Goal: Find specific page/section: Find specific page/section

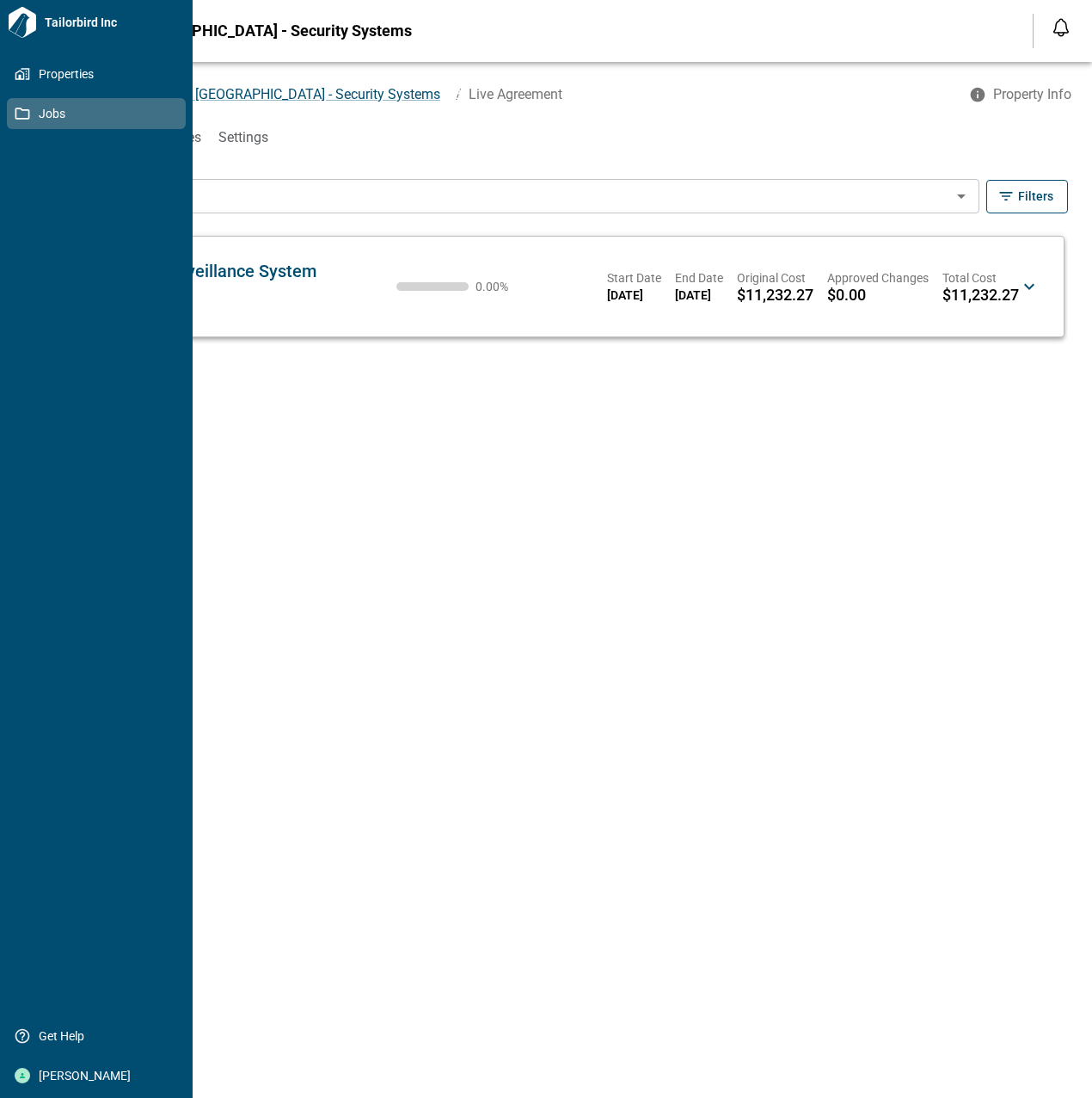
click at [28, 113] on icon at bounding box center [22, 113] width 16 height 16
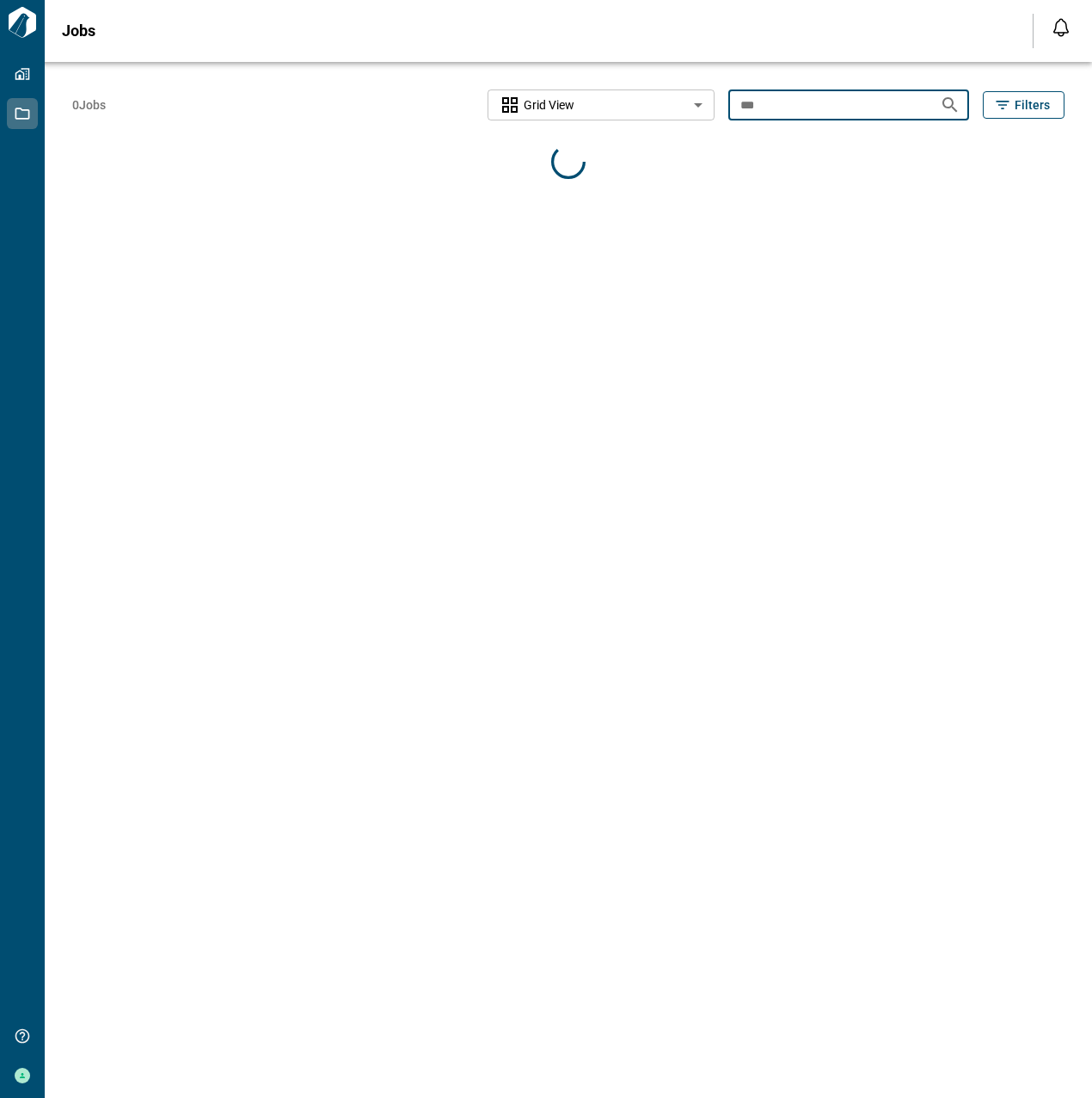
click at [837, 104] on input "***" at bounding box center [827, 105] width 198 height 32
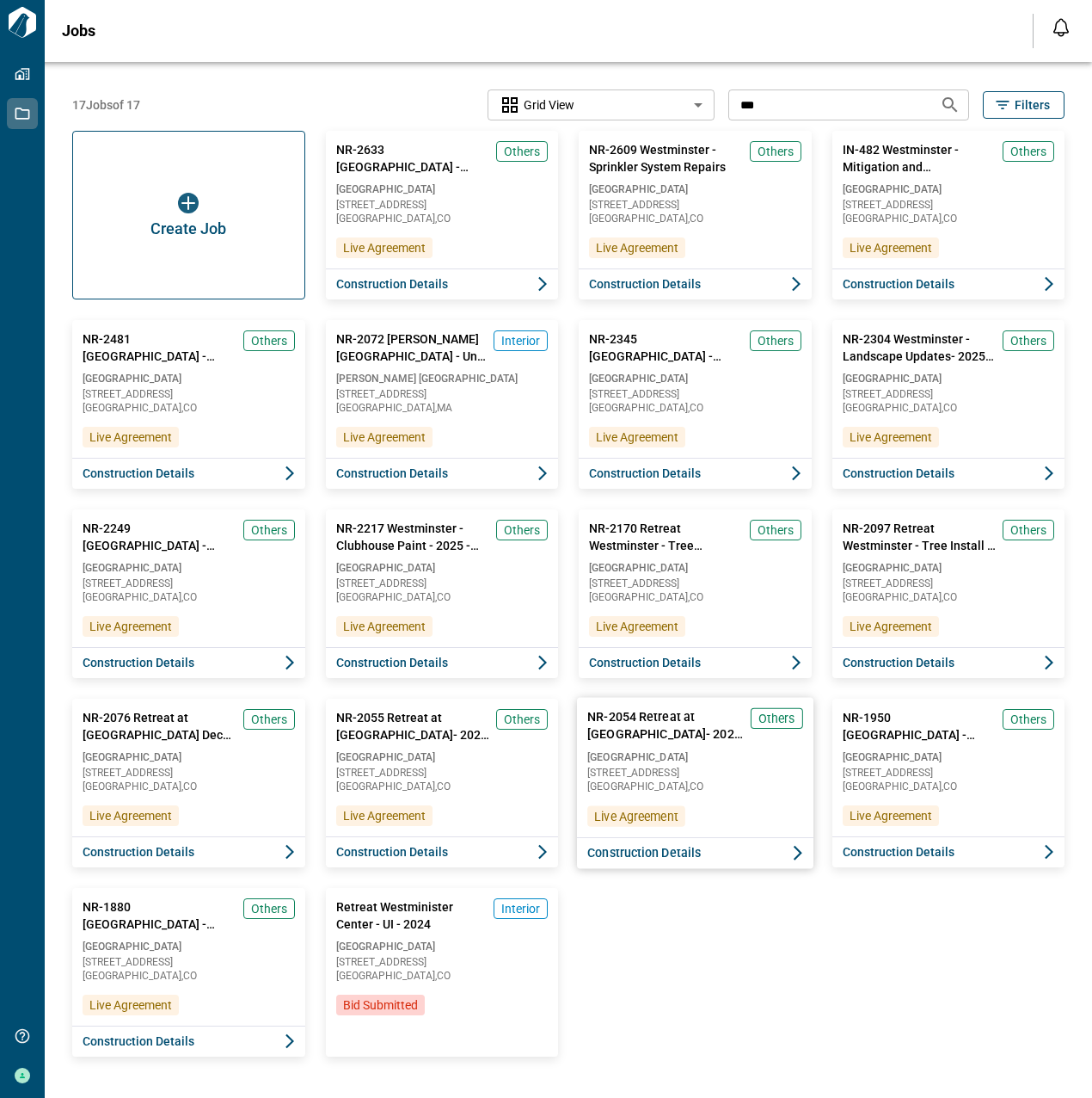
click at [755, 815] on div "NR-2054 Retreat at [GEOGRAPHIC_DATA] - Paving- 2025 - 004 Others [GEOGRAPHIC_DA…" at bounding box center [695, 767] width 236 height 139
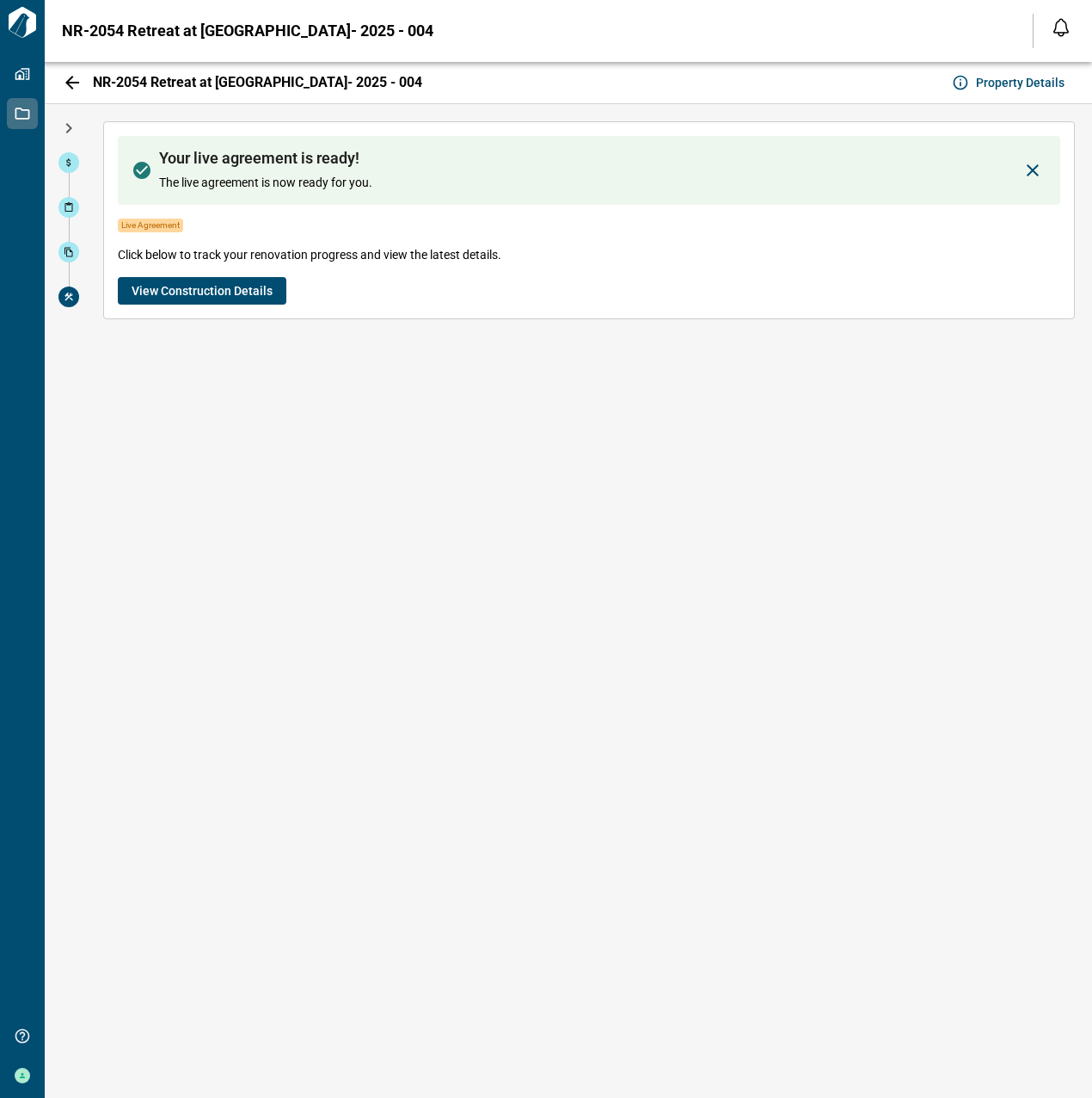
click at [257, 279] on button "View Construction Details" at bounding box center [202, 291] width 169 height 28
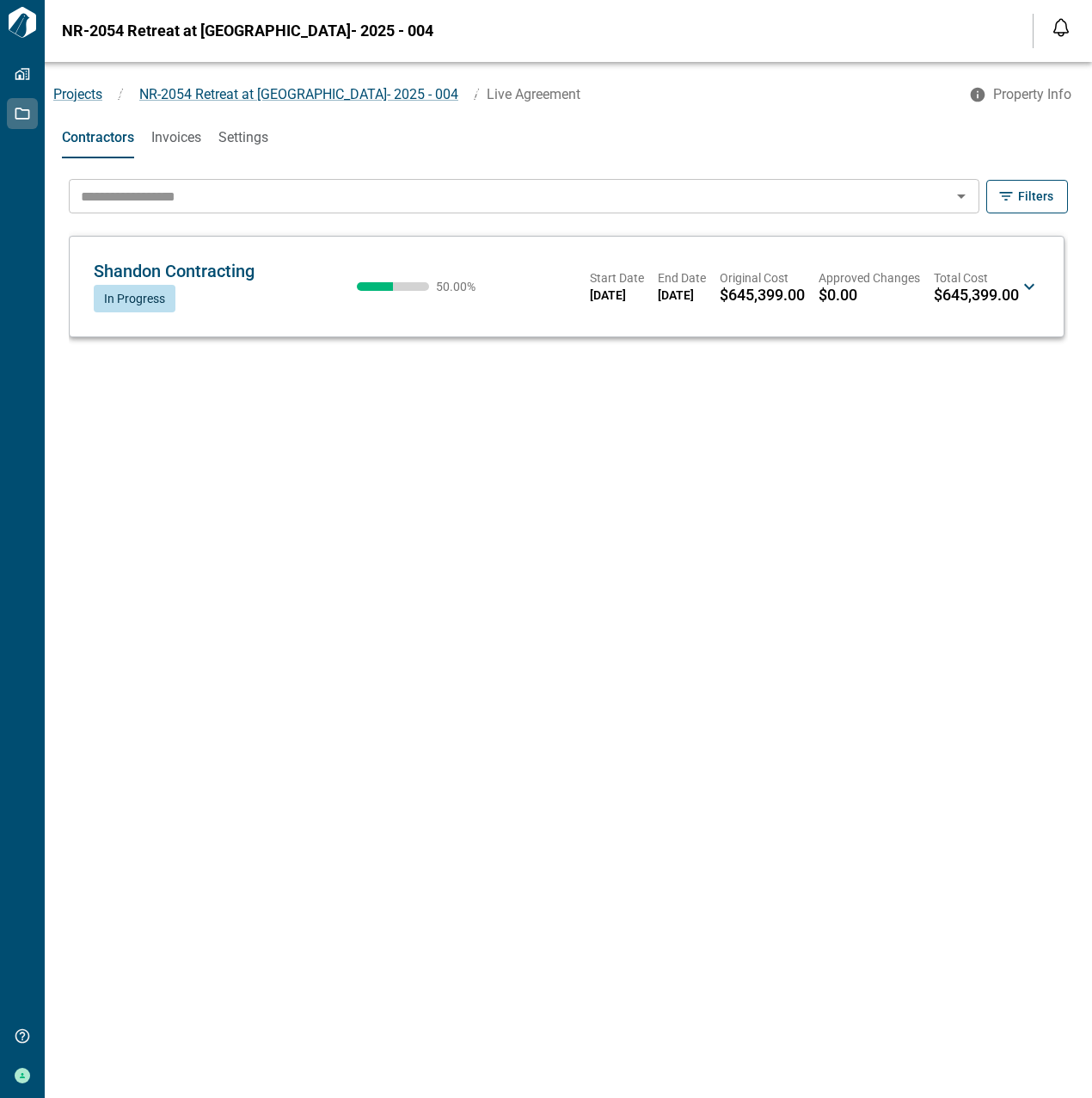
click at [186, 153] on button "Invoices" at bounding box center [176, 137] width 50 height 42
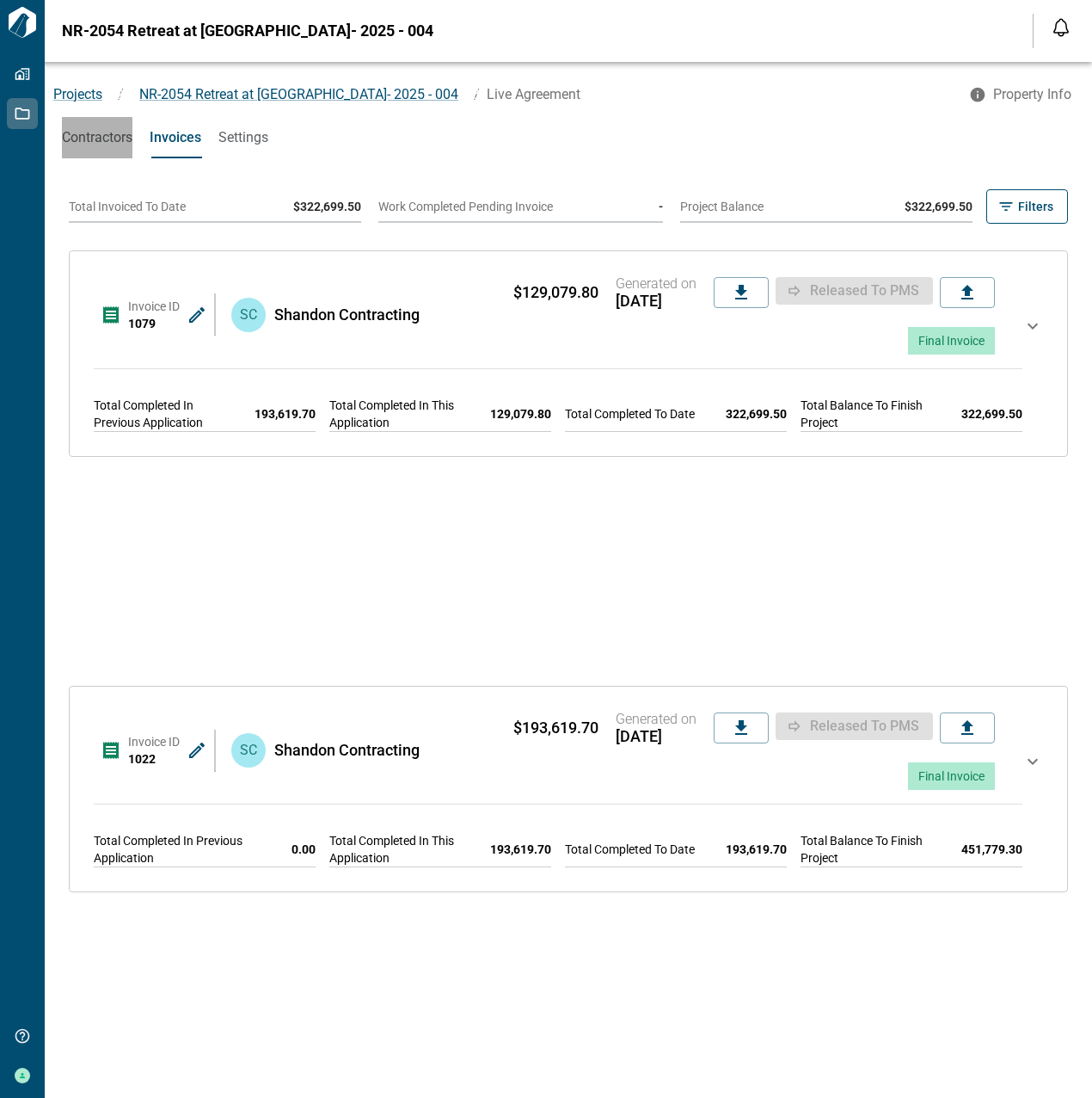
click at [84, 133] on span "Contractors" at bounding box center [97, 137] width 70 height 18
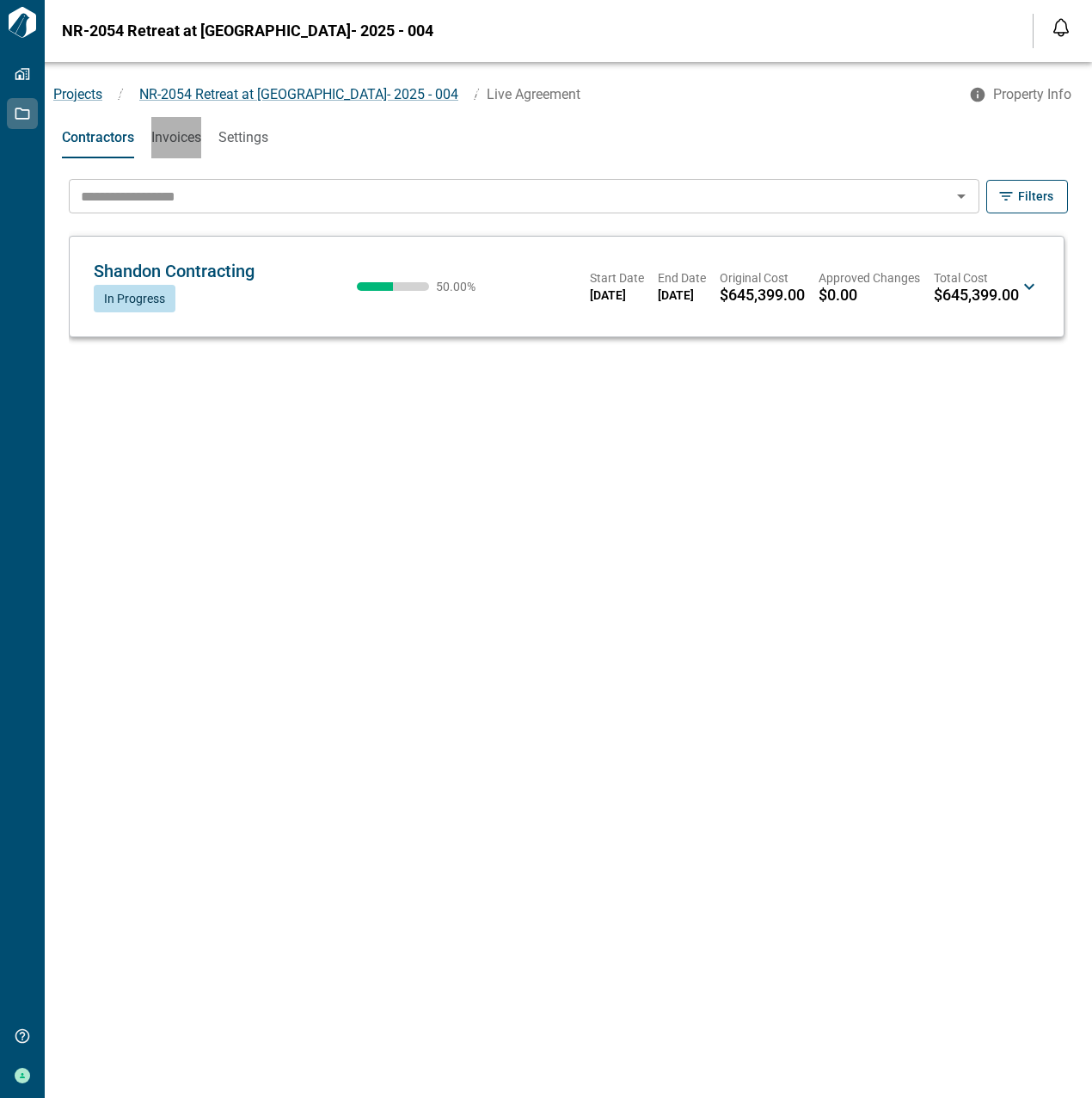
click at [169, 133] on span "Invoices" at bounding box center [176, 137] width 50 height 18
